Goal: Information Seeking & Learning: Understand process/instructions

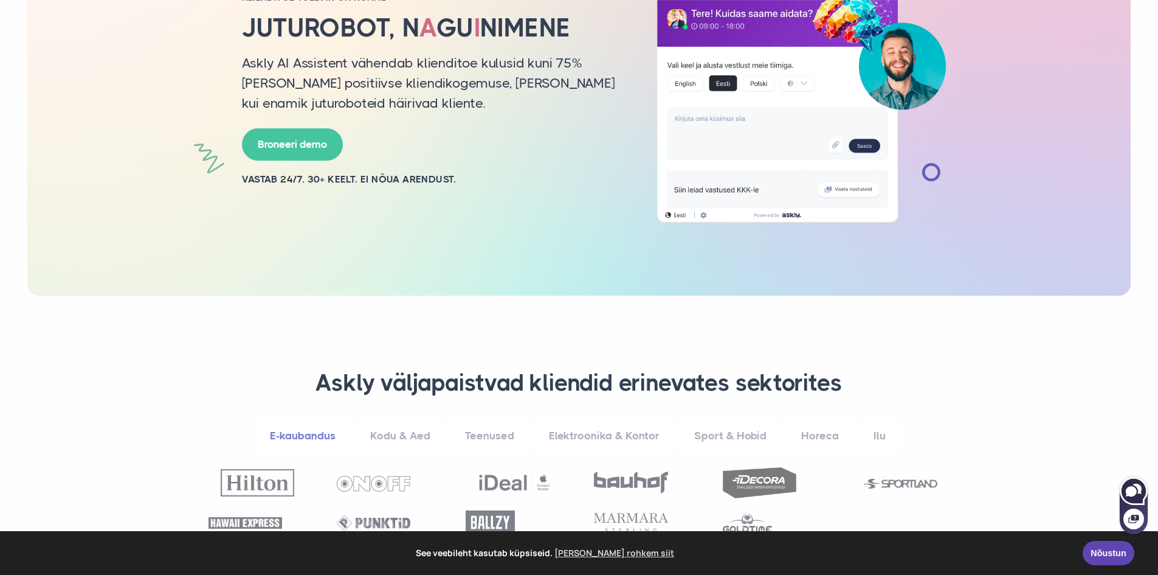
scroll to position [182, 0]
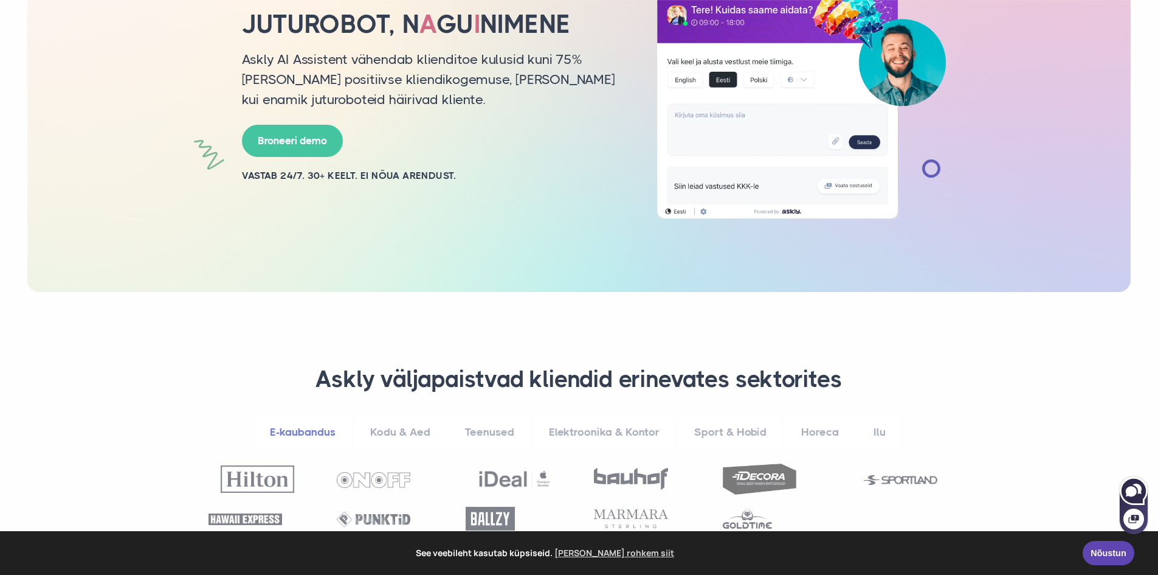
click at [1132, 492] on icon at bounding box center [1131, 491] width 11 height 10
select select "**"
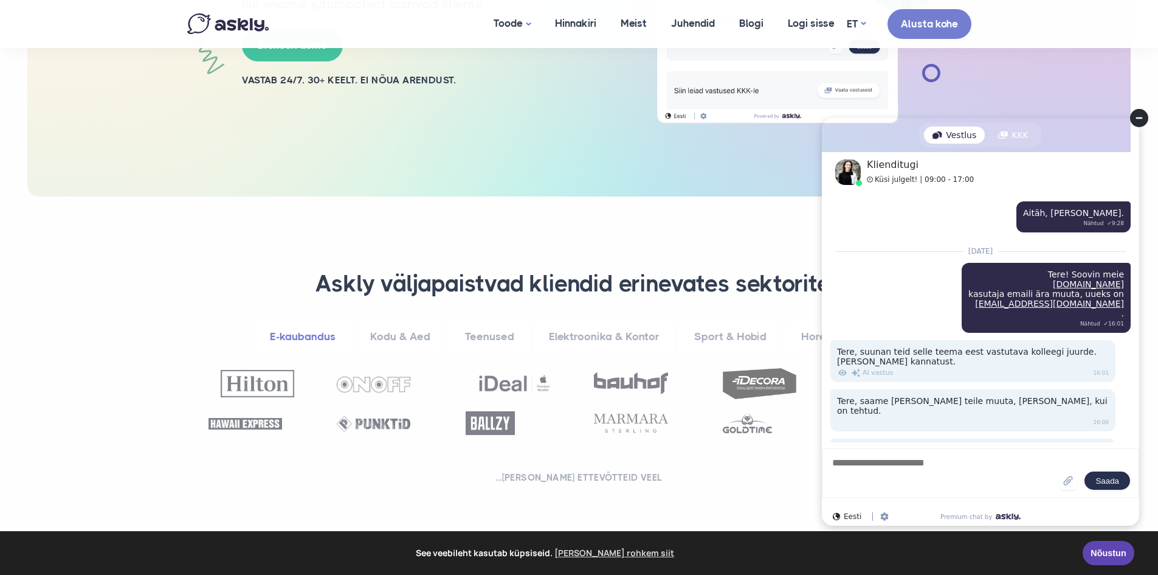
scroll to position [304, 0]
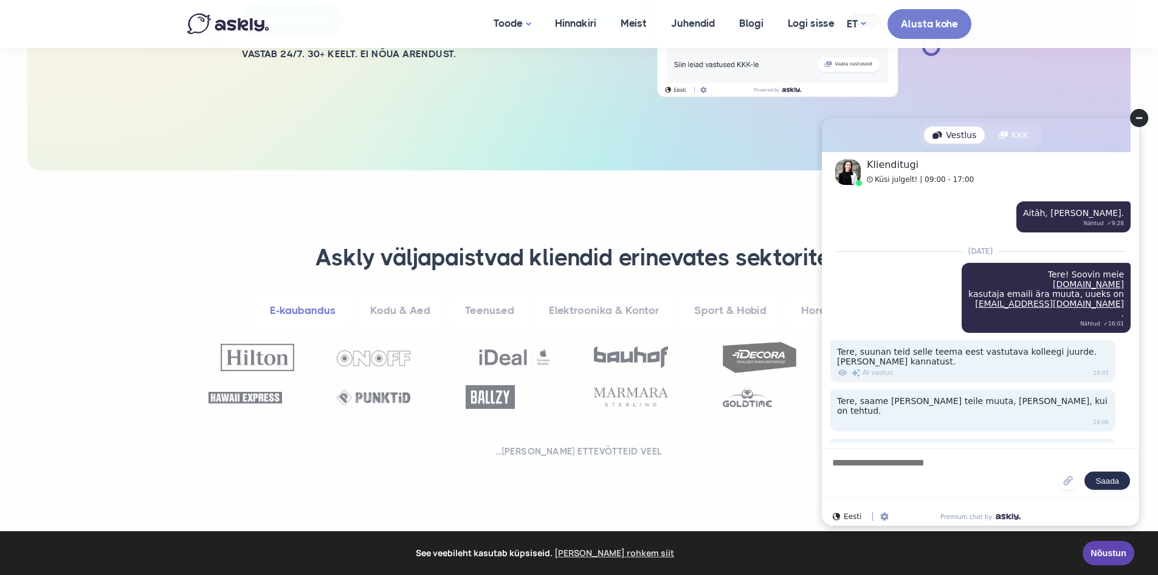
click at [1139, 116] on circle at bounding box center [1140, 118] width 18 height 18
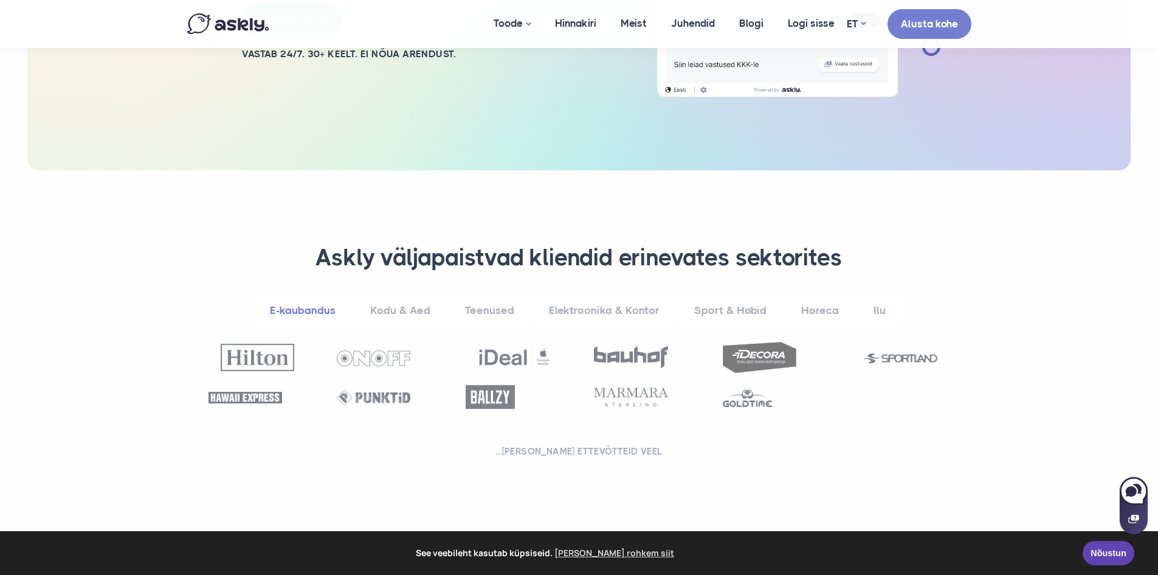
click at [1135, 520] on icon at bounding box center [1134, 518] width 11 height 11
select select "**"
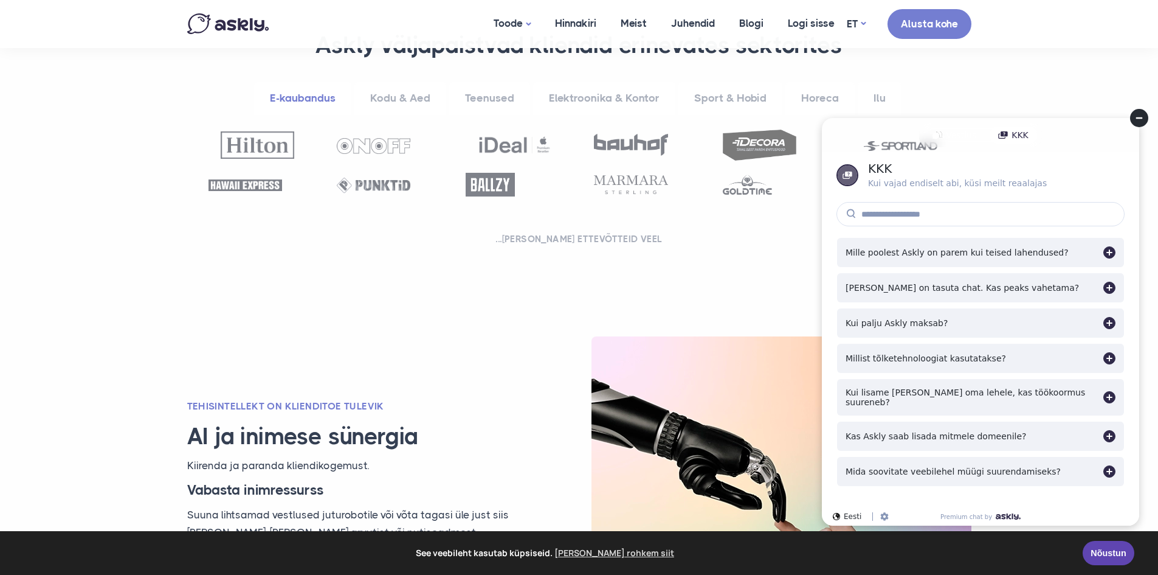
scroll to position [547, 0]
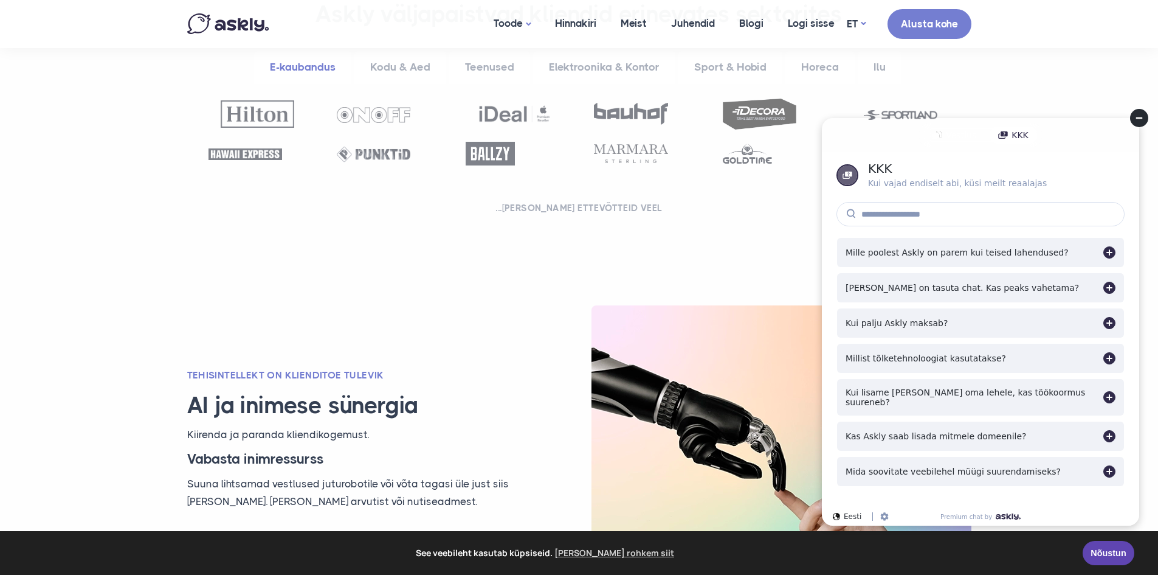
click at [1143, 113] on circle at bounding box center [1140, 118] width 18 height 18
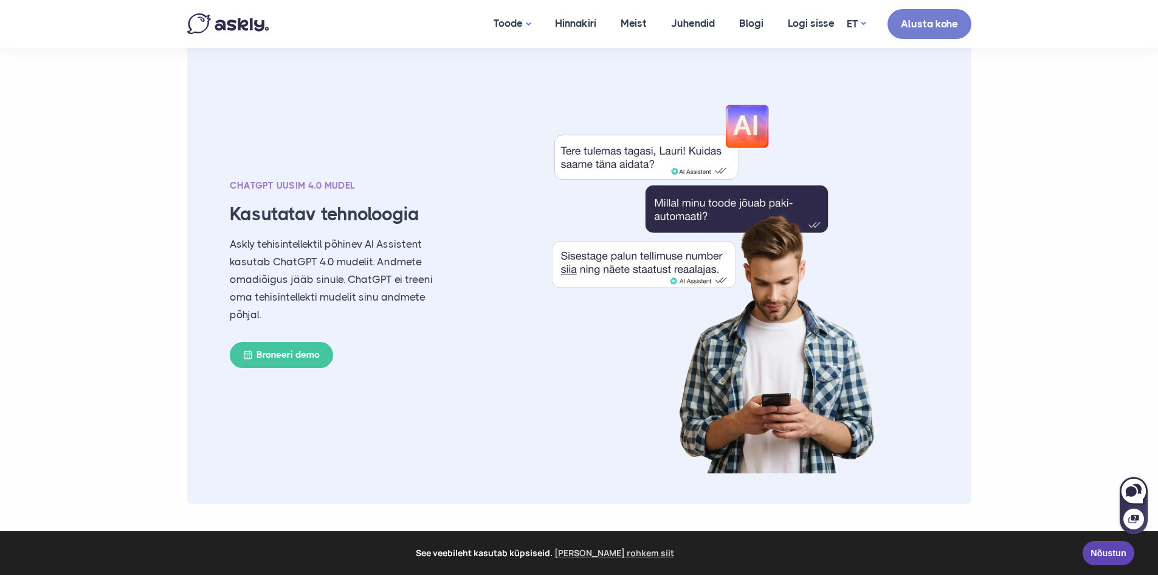
scroll to position [1581, 0]
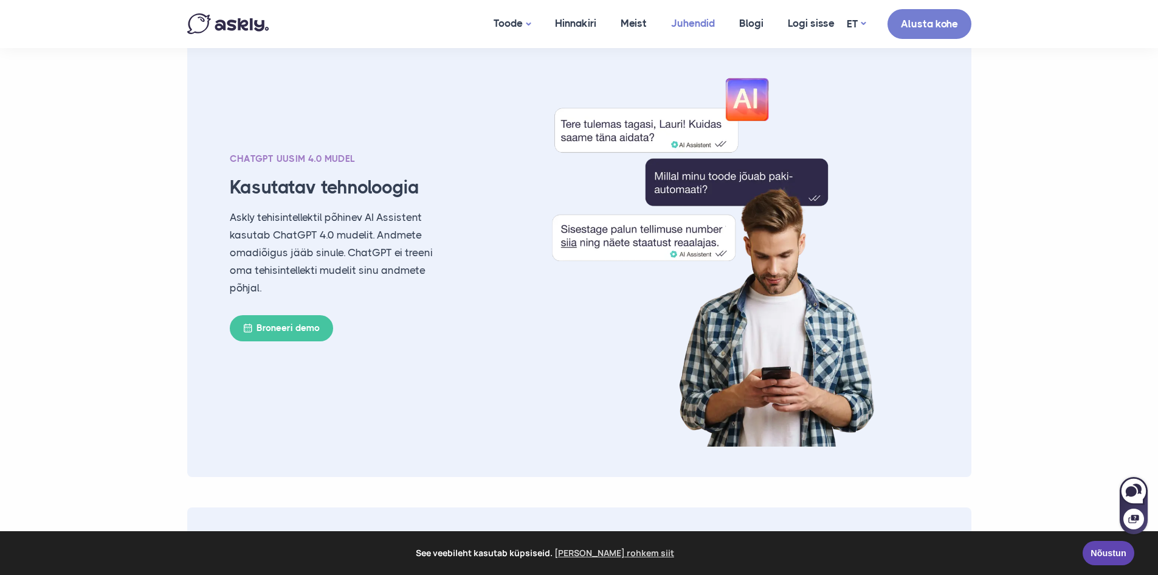
click at [688, 26] on link "Juhendid" at bounding box center [693, 23] width 68 height 47
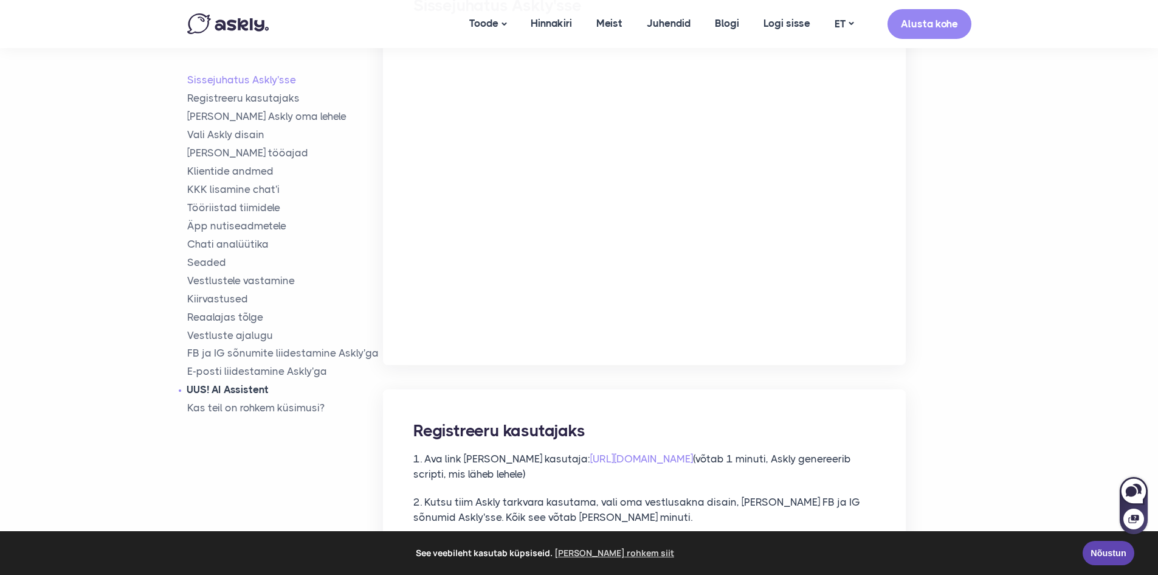
click at [244, 389] on link "UUS! AI Assistent" at bounding box center [285, 390] width 196 height 14
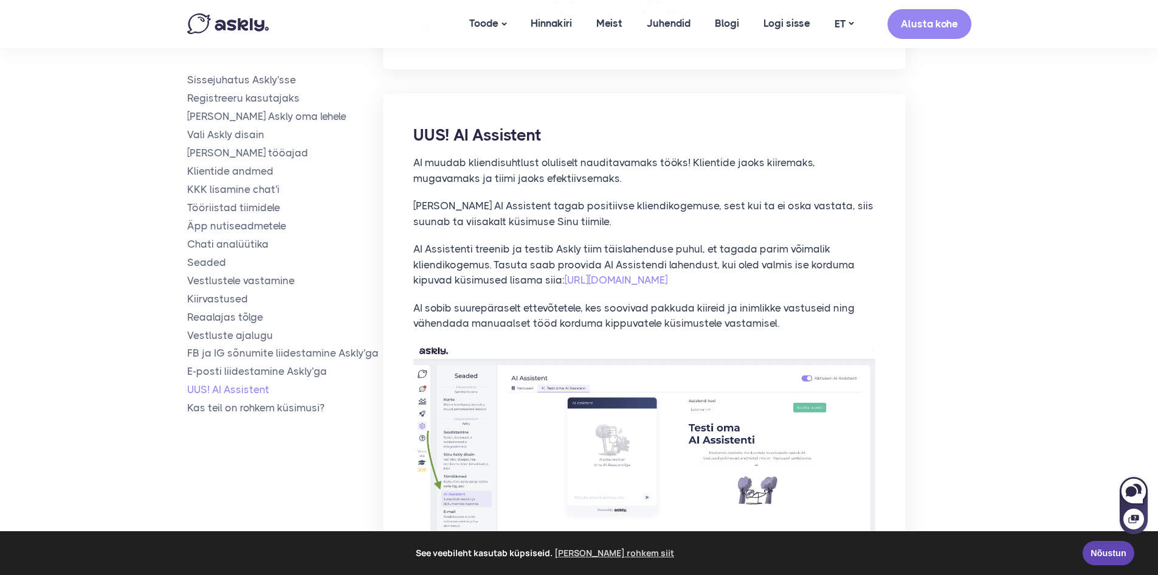
scroll to position [8667, 0]
